Goal: Navigation & Orientation: Find specific page/section

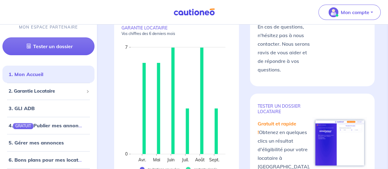
scroll to position [61, 0]
click at [65, 87] on div "2. Garantie Locataire" at bounding box center [48, 91] width 92 height 12
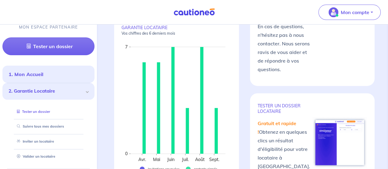
click at [50, 113] on link "Tester un dossier" at bounding box center [32, 111] width 36 height 4
click at [47, 124] on link "Suivre tous mes dossiers" at bounding box center [38, 126] width 49 height 4
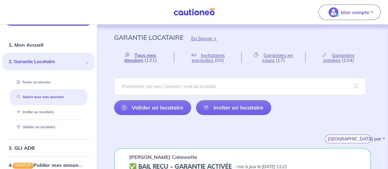
scroll to position [0, 0]
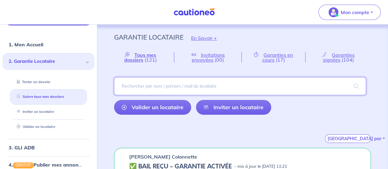
click at [177, 84] on input "search" at bounding box center [240, 86] width 252 height 18
type input "sava"
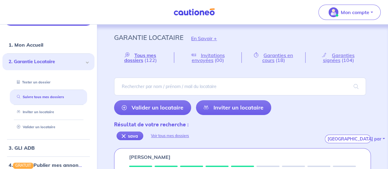
click at [63, 58] on span "2. Garantie Locataire" at bounding box center [46, 61] width 75 height 7
